Goal: Task Accomplishment & Management: Use online tool/utility

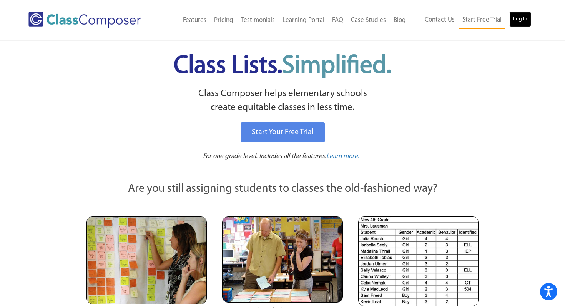
click at [520, 19] on link "Log In" at bounding box center [520, 19] width 22 height 15
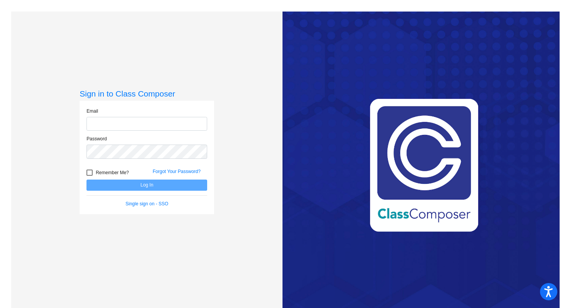
click at [120, 123] on input "email" at bounding box center [147, 124] width 121 height 14
type input "[EMAIL_ADDRESS][DOMAIN_NAME]"
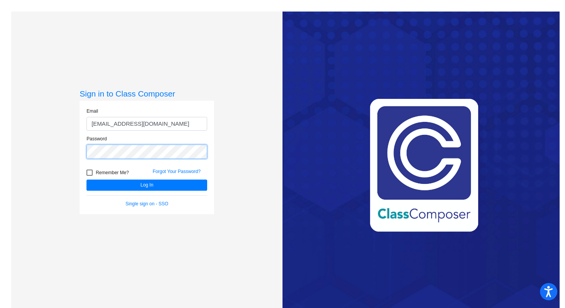
click at [87, 180] on button "Log In" at bounding box center [147, 185] width 121 height 11
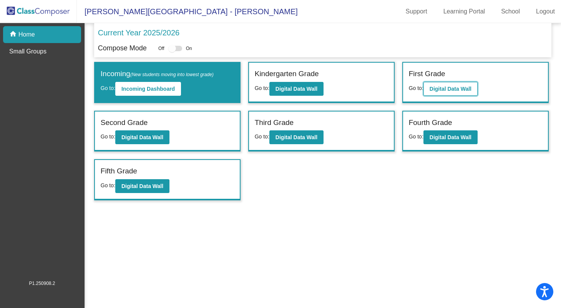
click at [462, 89] on b "Digital Data Wall" at bounding box center [451, 89] width 42 height 6
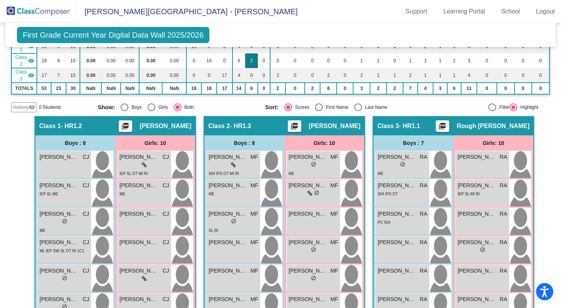
scroll to position [118, 0]
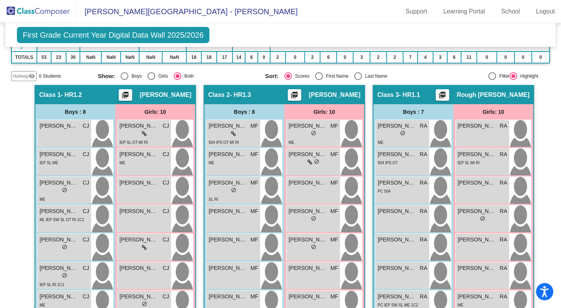
click at [31, 73] on mat-icon "visibility_off" at bounding box center [32, 76] width 6 height 6
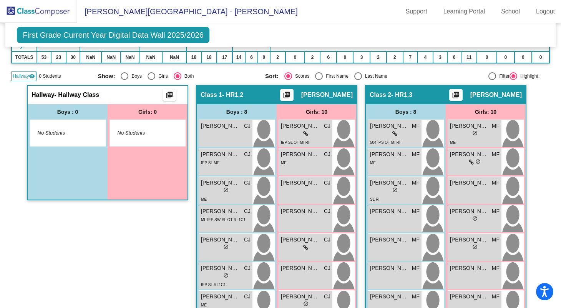
click at [31, 73] on mat-icon "visibility" at bounding box center [32, 76] width 6 height 6
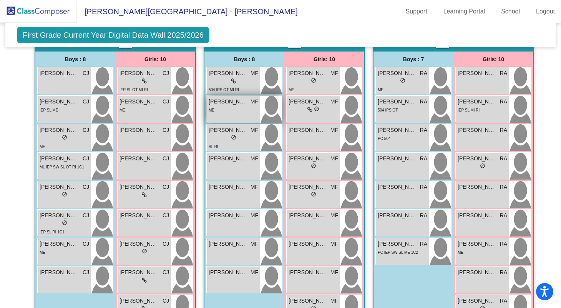
scroll to position [225, 0]
